Goal: Information Seeking & Learning: Learn about a topic

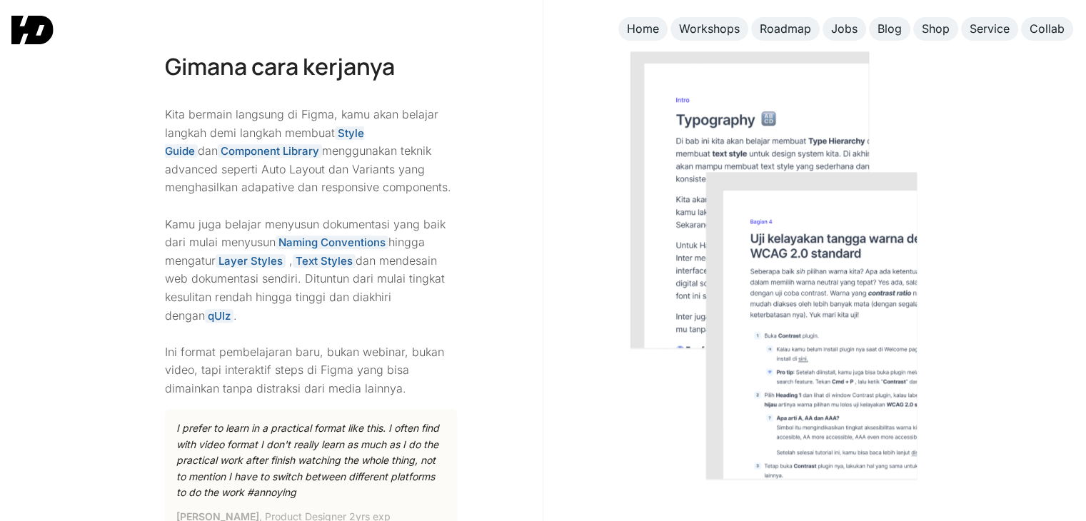
scroll to position [1721, 0]
drag, startPoint x: 314, startPoint y: 157, endPoint x: 394, endPoint y: 154, distance: 80.0
click at [394, 154] on p "Kita bermain langsung di Figma, kamu akan belajar langkah demi langkah membuat …" at bounding box center [311, 252] width 293 height 293
drag, startPoint x: 204, startPoint y: 171, endPoint x: 424, endPoint y: 171, distance: 219.8
click at [424, 171] on p "Kita bermain langsung di Figma, kamu akan belajar langkah demi langkah membuat …" at bounding box center [311, 252] width 293 height 293
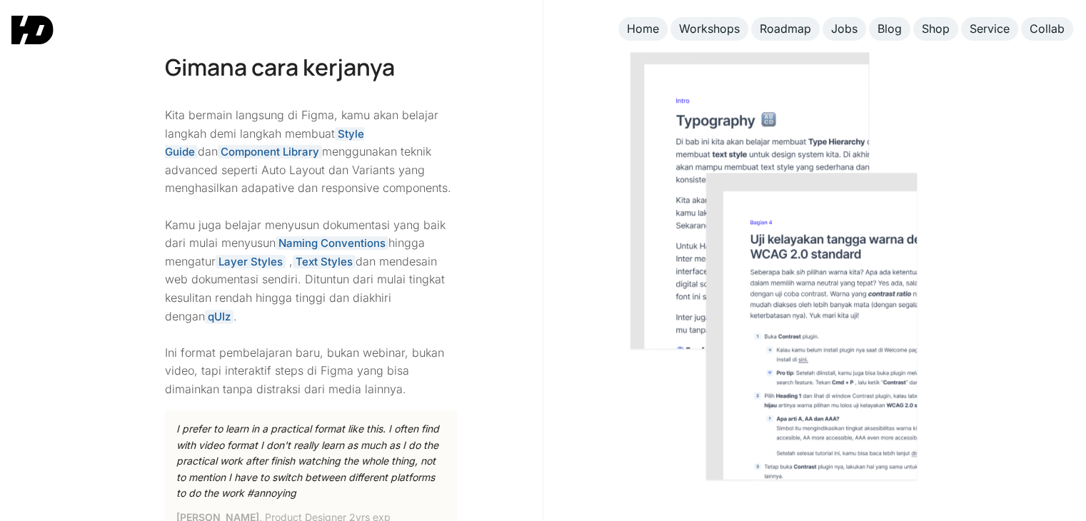
click at [363, 195] on p "Kita bermain langsung di Figma, kamu akan belajar langkah demi langkah membuat …" at bounding box center [311, 252] width 293 height 293
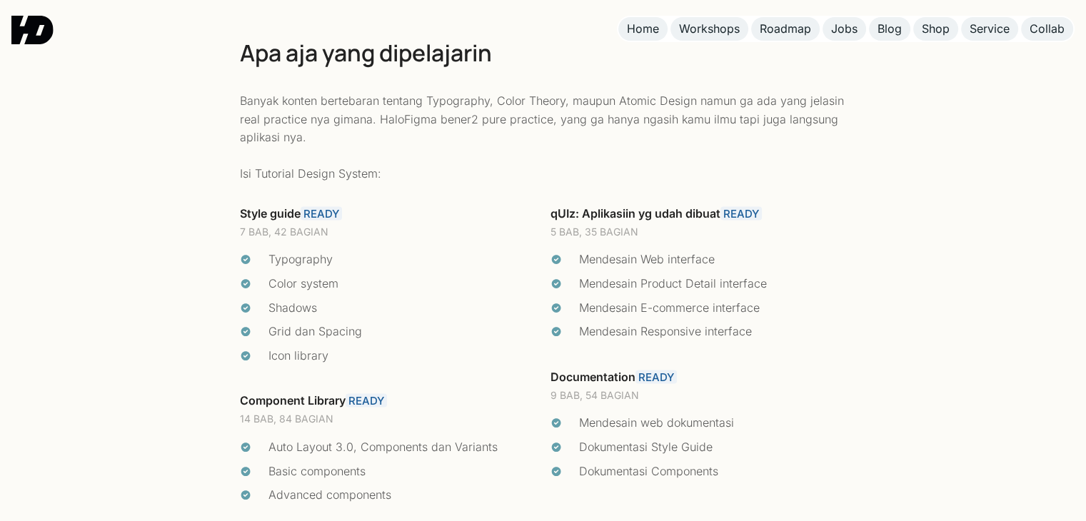
scroll to position [2925, 0]
click at [468, 156] on p "Banyak konten bertebaran tentang Typography, Color Theory, maupun Atomic Design…" at bounding box center [543, 136] width 607 height 91
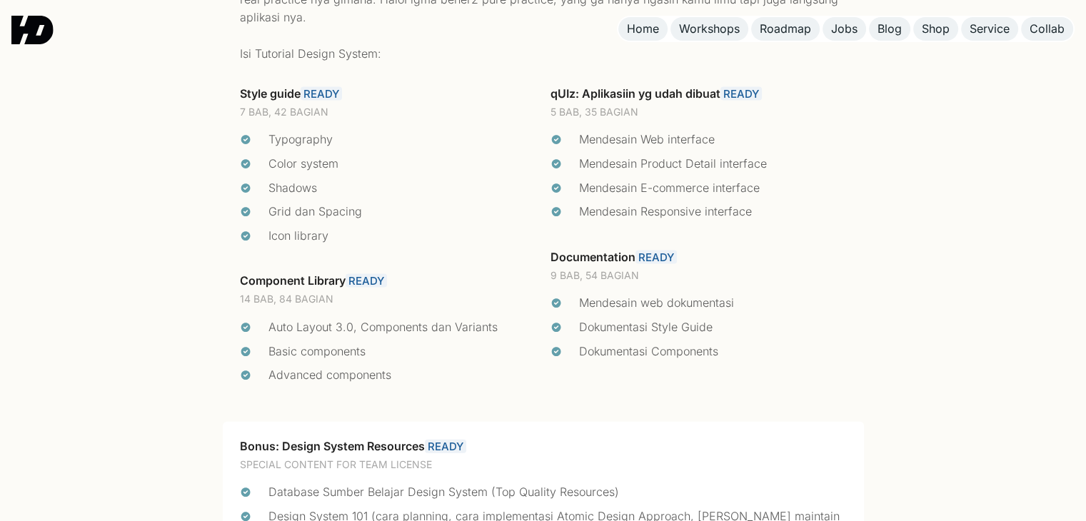
scroll to position [3046, 0]
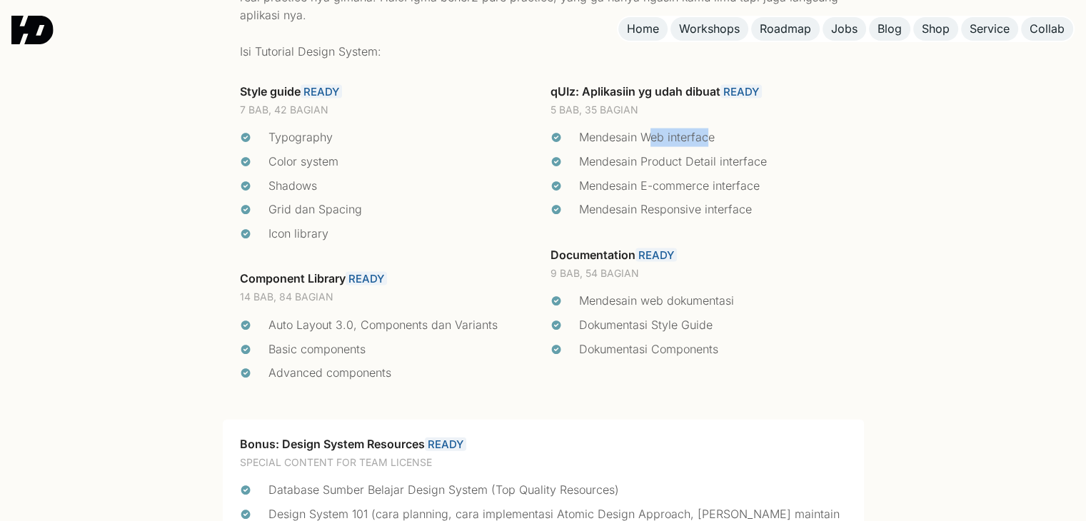
drag, startPoint x: 652, startPoint y: 138, endPoint x: 709, endPoint y: 141, distance: 57.2
click at [709, 141] on div "Mendesain Web interface" at bounding box center [713, 137] width 268 height 19
click at [679, 171] on div "Mendesain Product Detail interface" at bounding box center [713, 162] width 268 height 19
drag, startPoint x: 428, startPoint y: 315, endPoint x: 477, endPoint y: 318, distance: 49.3
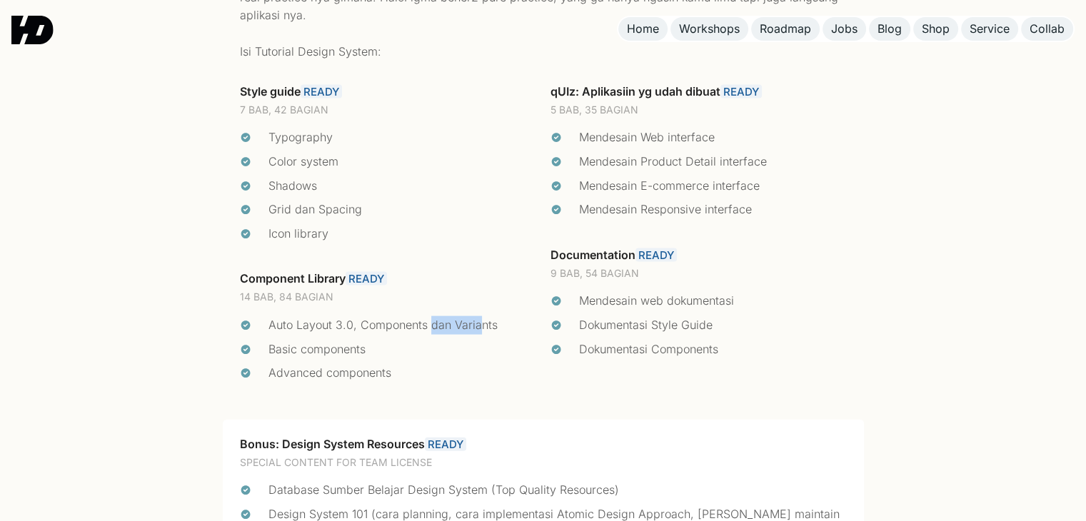
click at [477, 318] on div "Style guide READY 7 BAB, 42 BAGIAN Typography Color system Shadows Grid dan Spa…" at bounding box center [388, 243] width 310 height 335
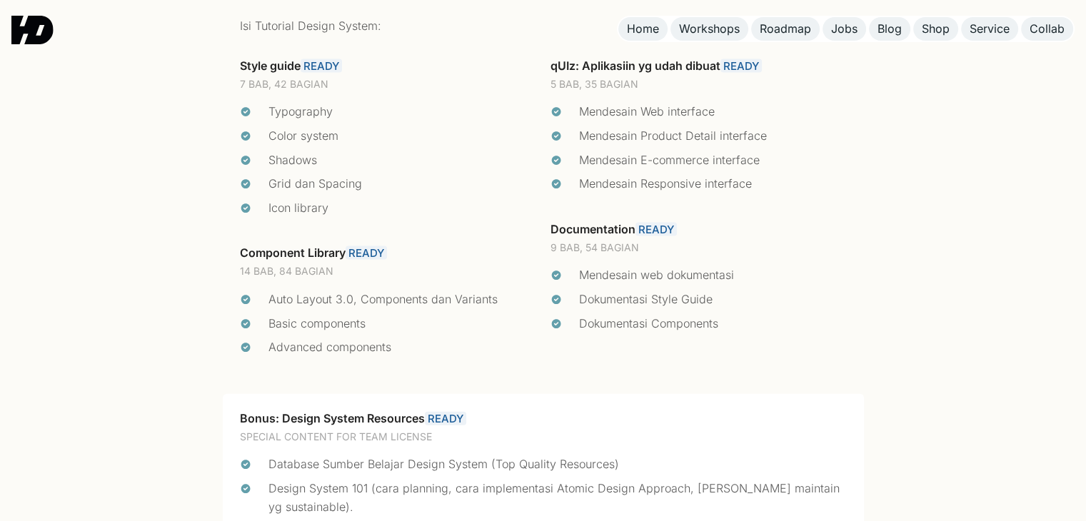
click at [477, 318] on div "Basic components" at bounding box center [402, 324] width 268 height 19
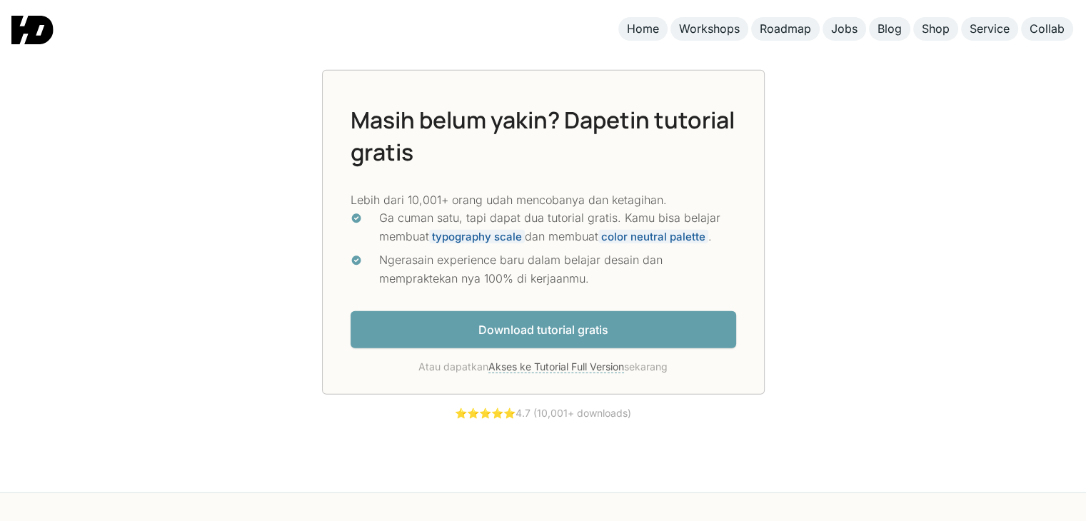
scroll to position [3814, 0]
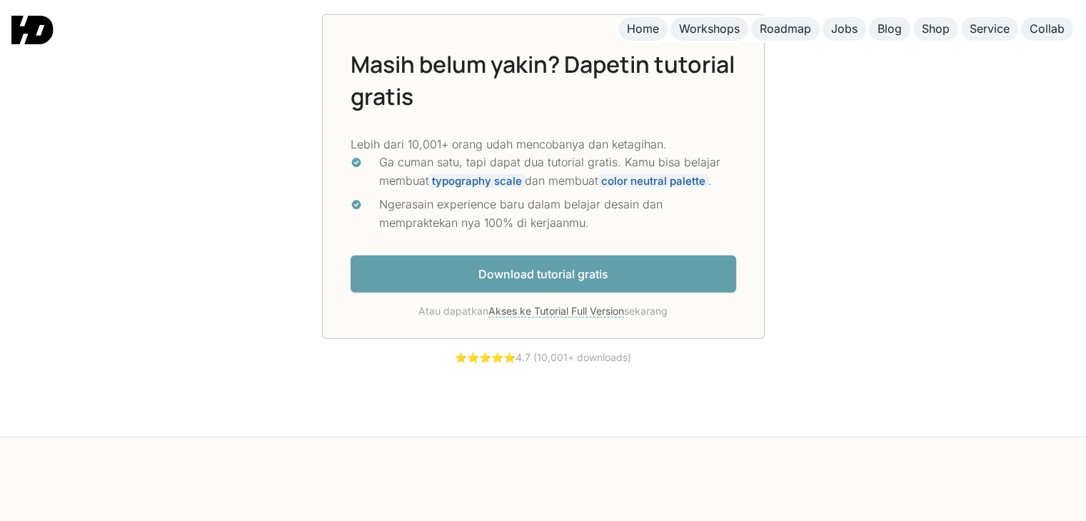
click at [474, 283] on link "Download tutorial gratis" at bounding box center [542, 275] width 385 height 38
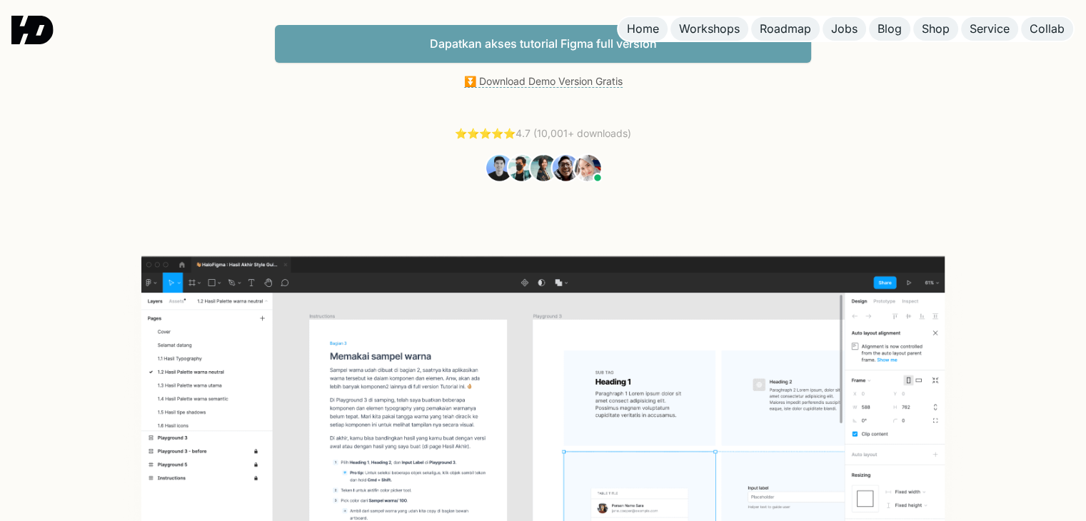
scroll to position [0, 0]
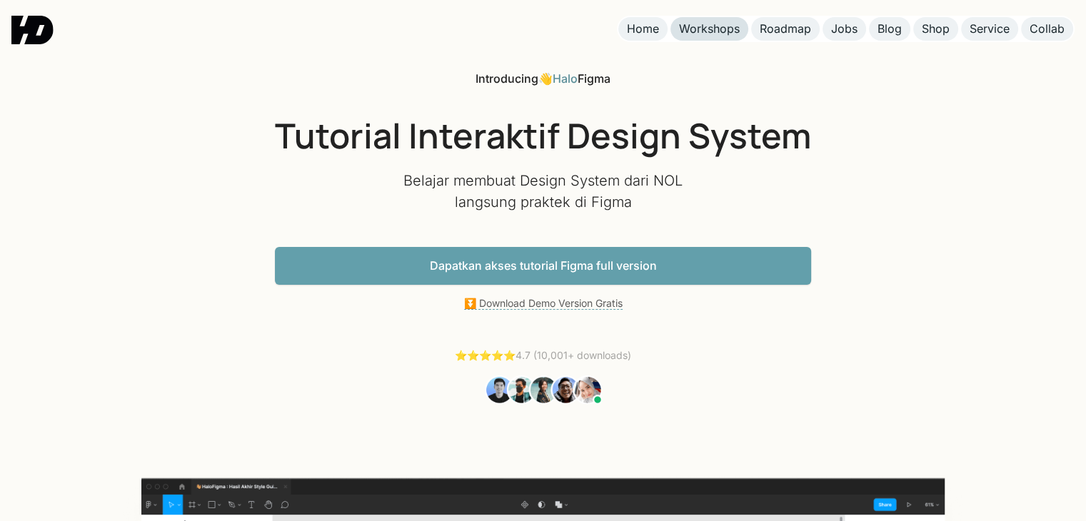
click at [714, 35] on div "Workshops" at bounding box center [709, 28] width 61 height 15
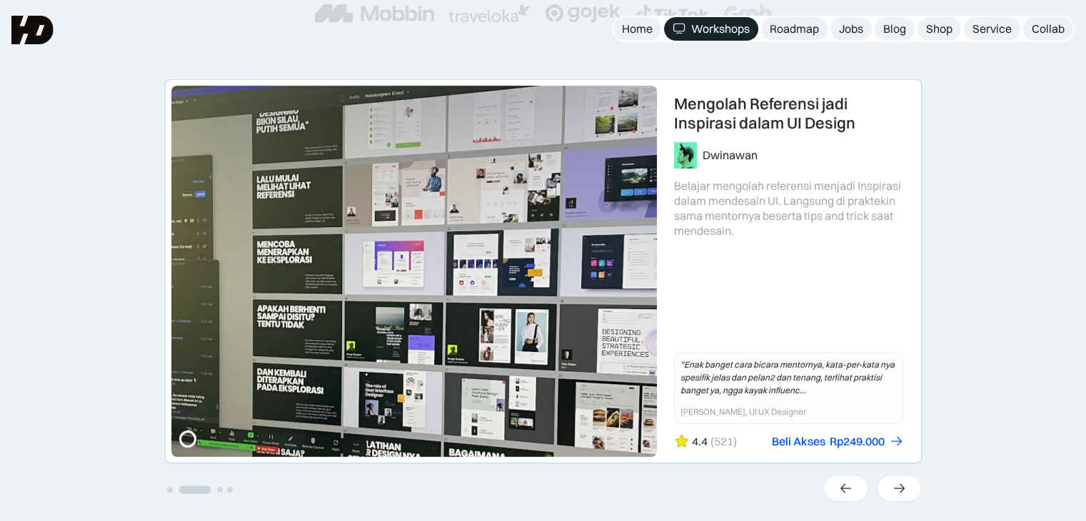
scroll to position [301, 0]
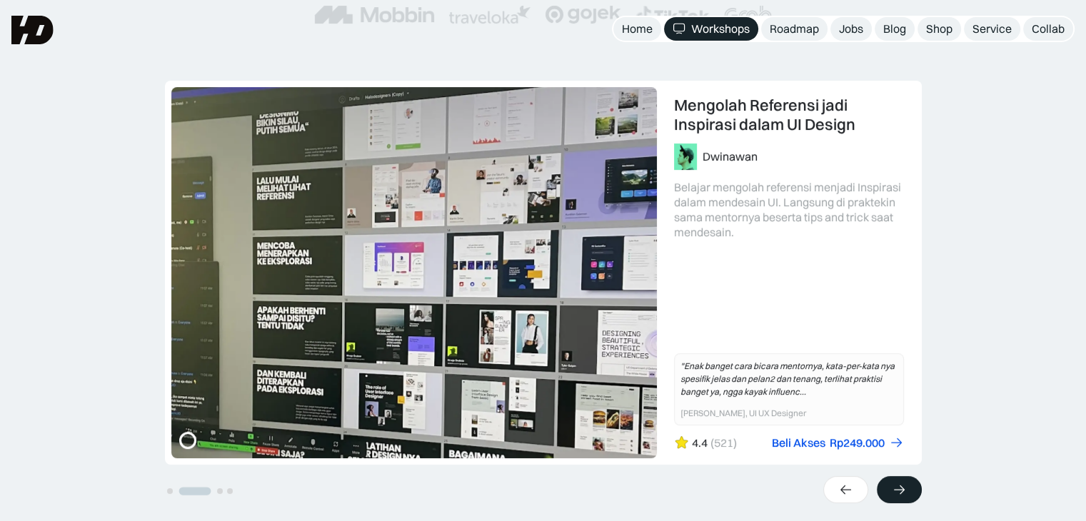
click at [909, 482] on div at bounding box center [899, 489] width 45 height 27
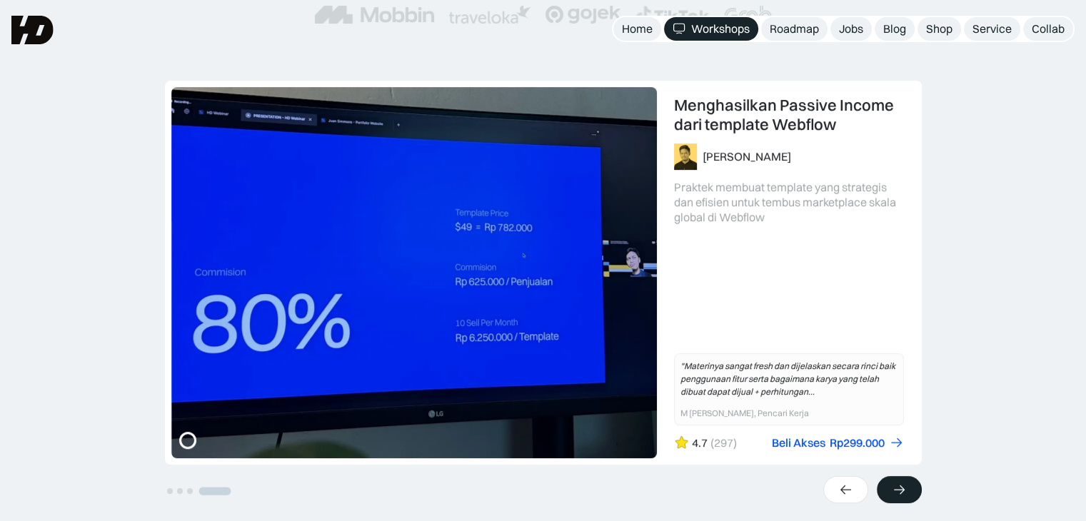
click at [909, 482] on div at bounding box center [899, 489] width 45 height 27
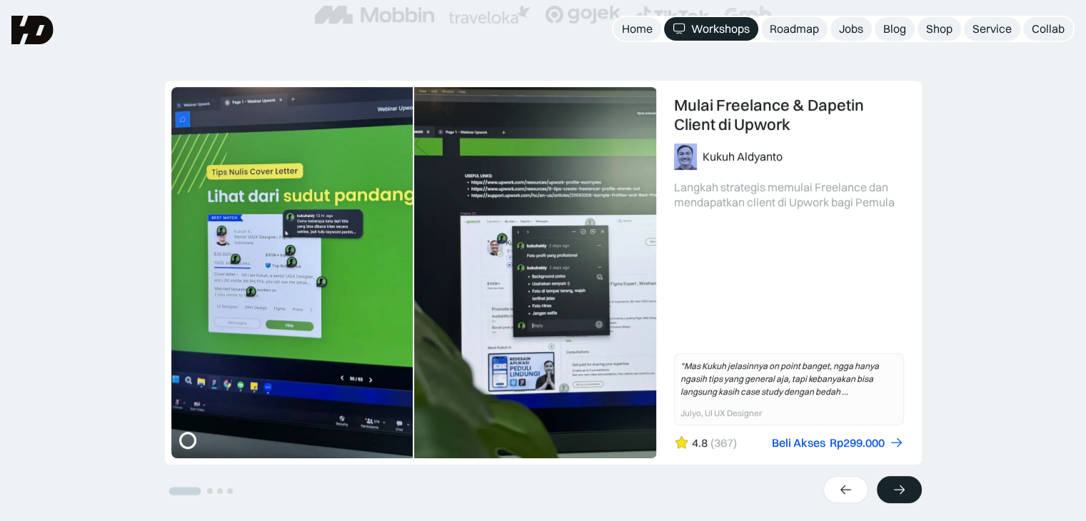
click at [909, 482] on div at bounding box center [899, 489] width 45 height 27
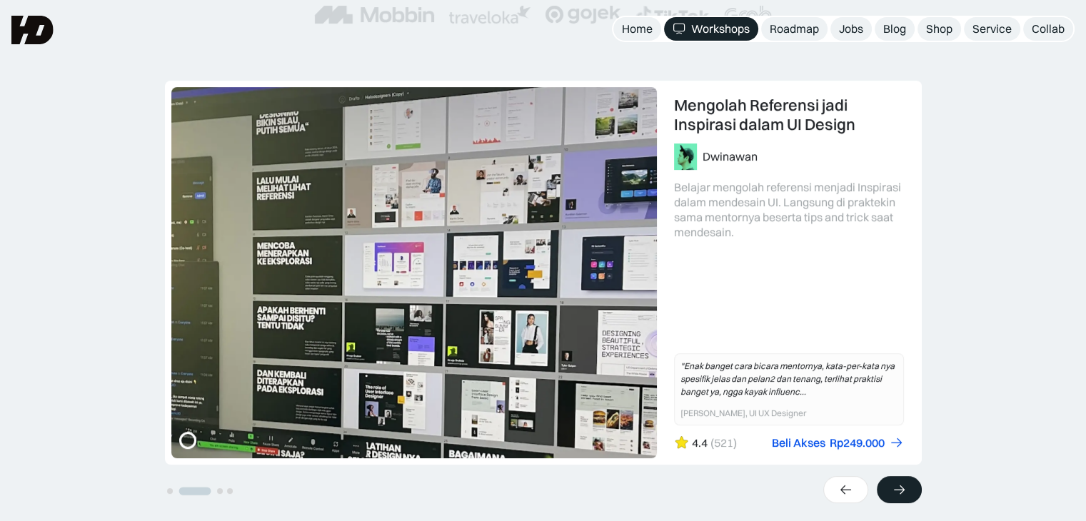
click at [909, 482] on div at bounding box center [899, 489] width 45 height 27
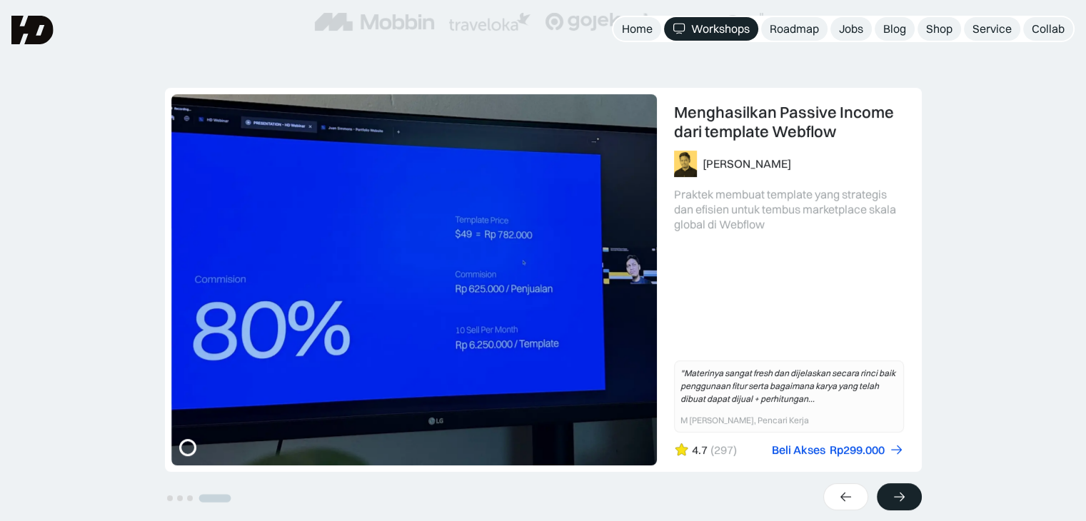
scroll to position [0, 0]
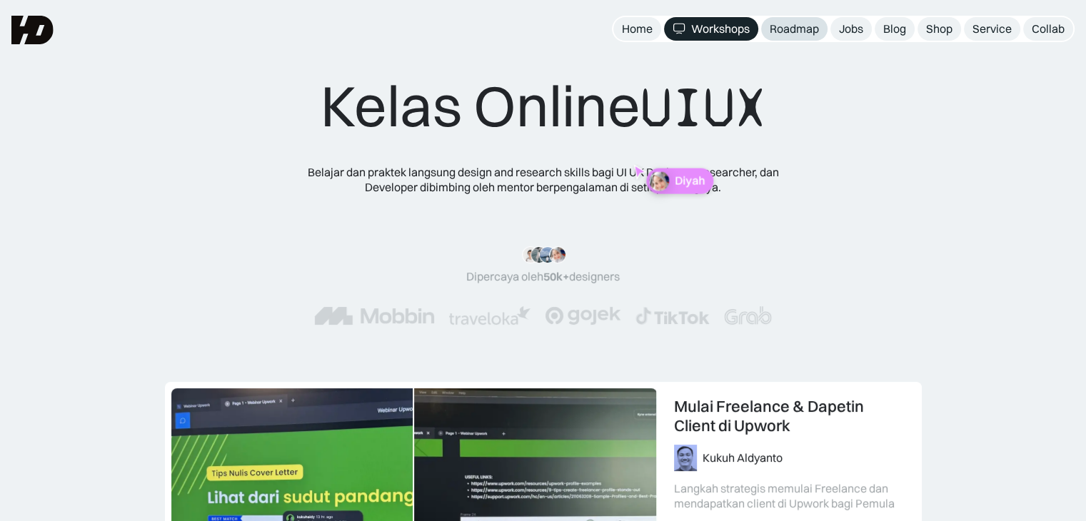
click at [807, 39] on link "Roadmap" at bounding box center [794, 29] width 66 height 24
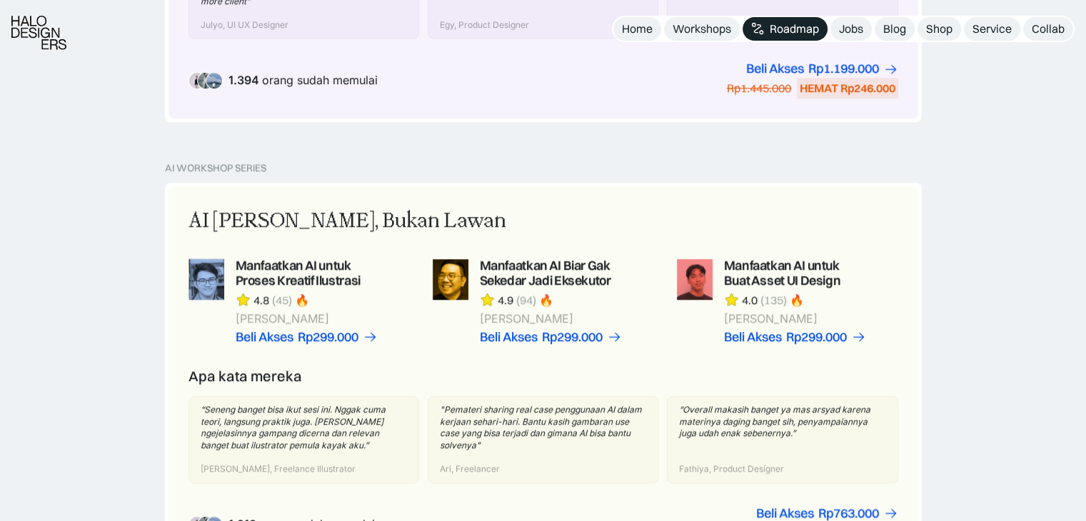
scroll to position [865, 0]
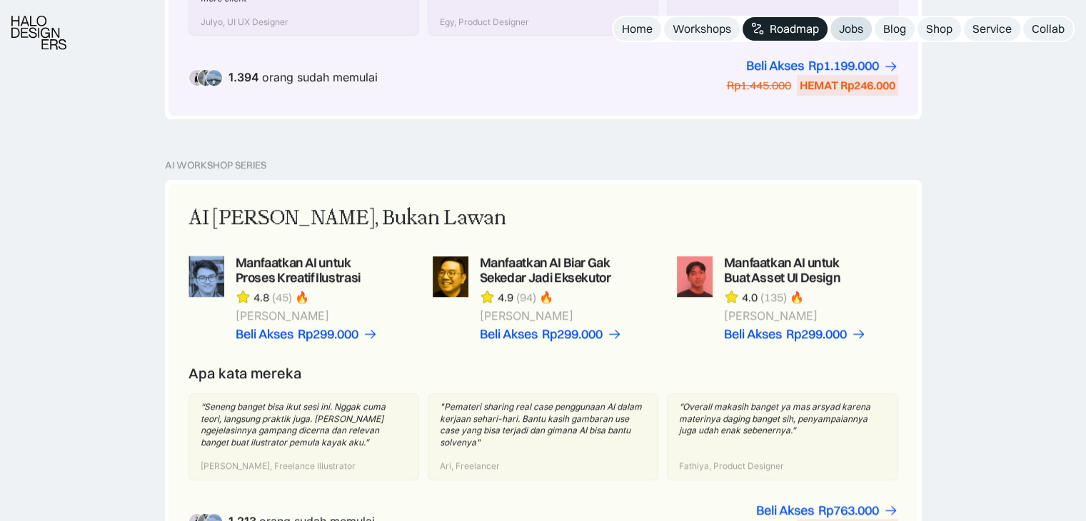
click at [854, 31] on div "Jobs" at bounding box center [851, 28] width 24 height 15
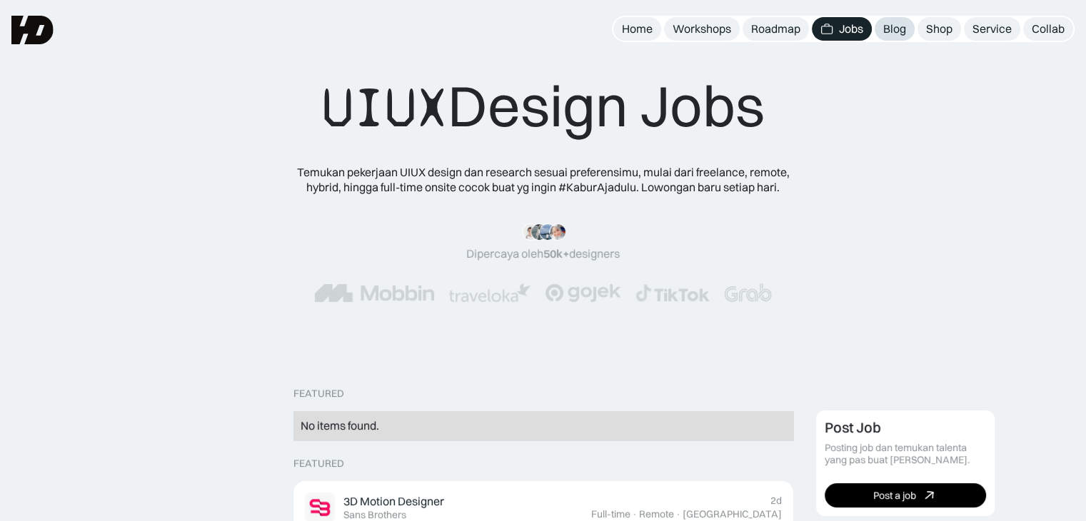
click at [882, 19] on link "Blog" at bounding box center [894, 29] width 40 height 24
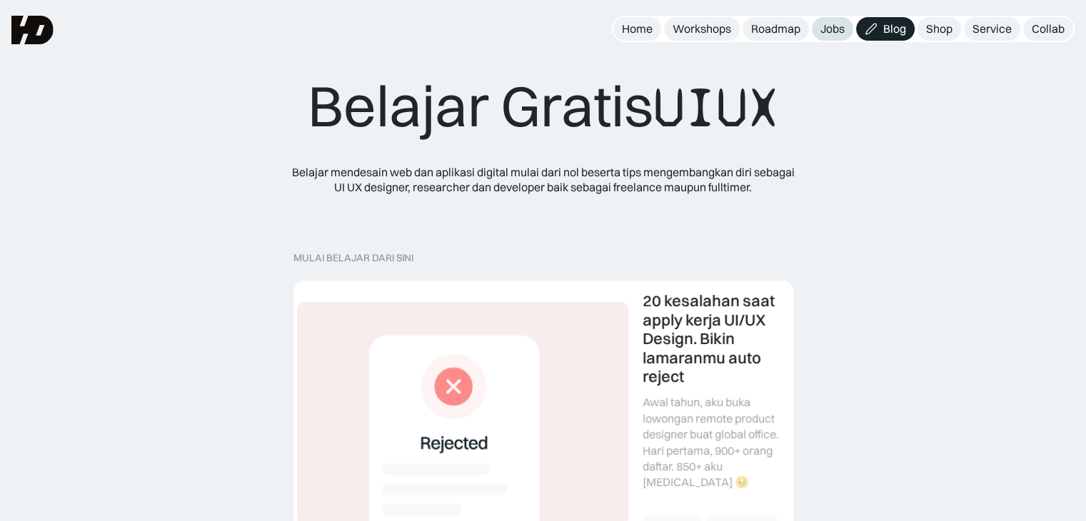
click at [837, 21] on div "Jobs" at bounding box center [832, 28] width 24 height 15
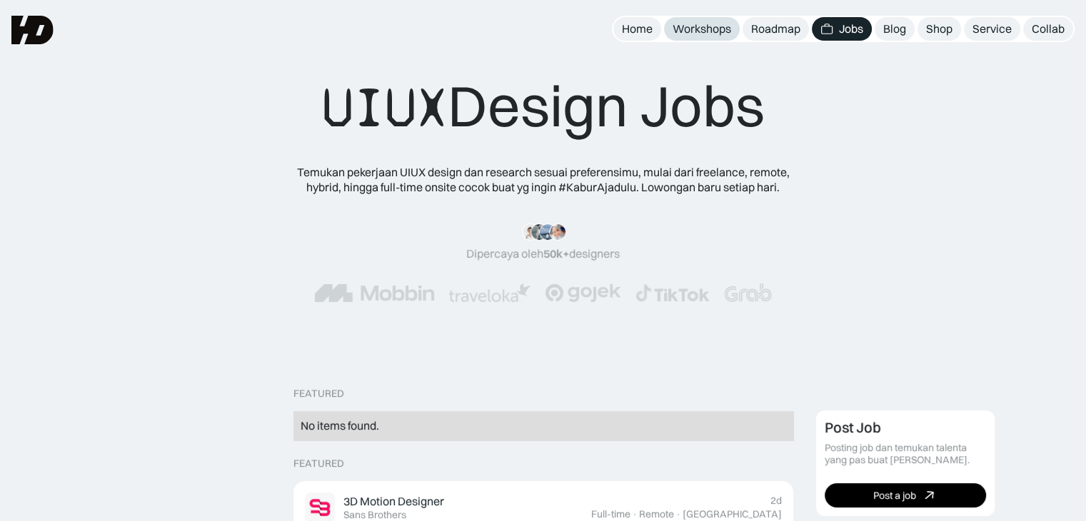
click at [692, 29] on div "Workshops" at bounding box center [701, 28] width 59 height 15
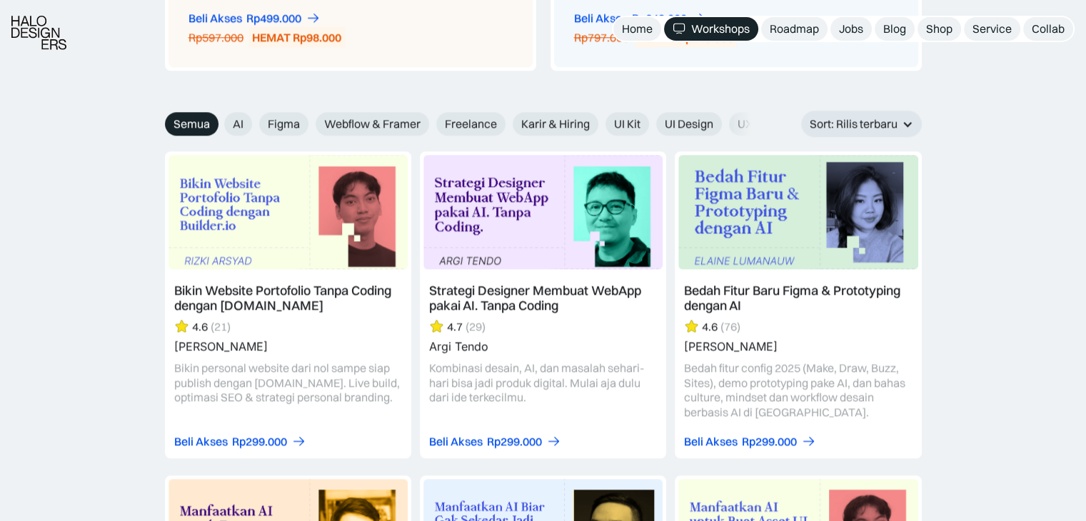
scroll to position [1572, 0]
